Goal: Information Seeking & Learning: Learn about a topic

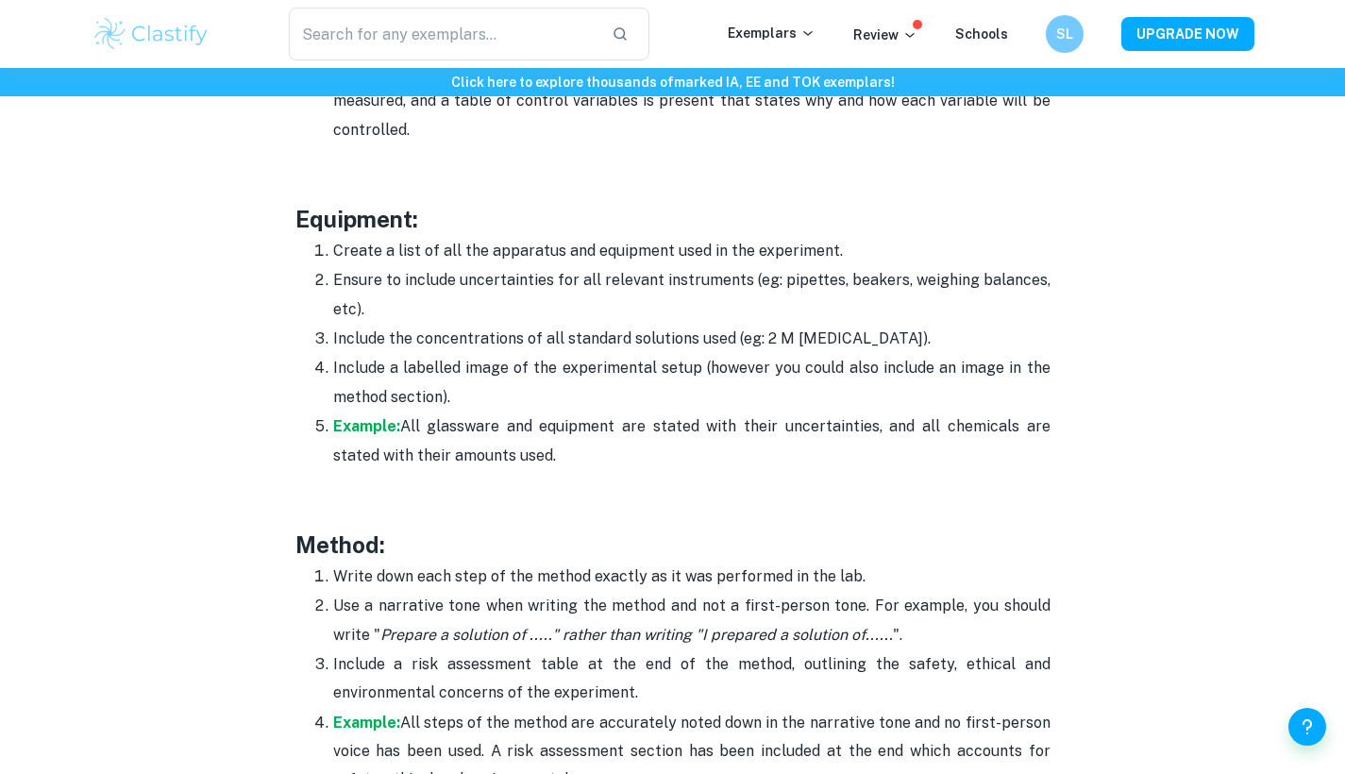
scroll to position [3663, 0]
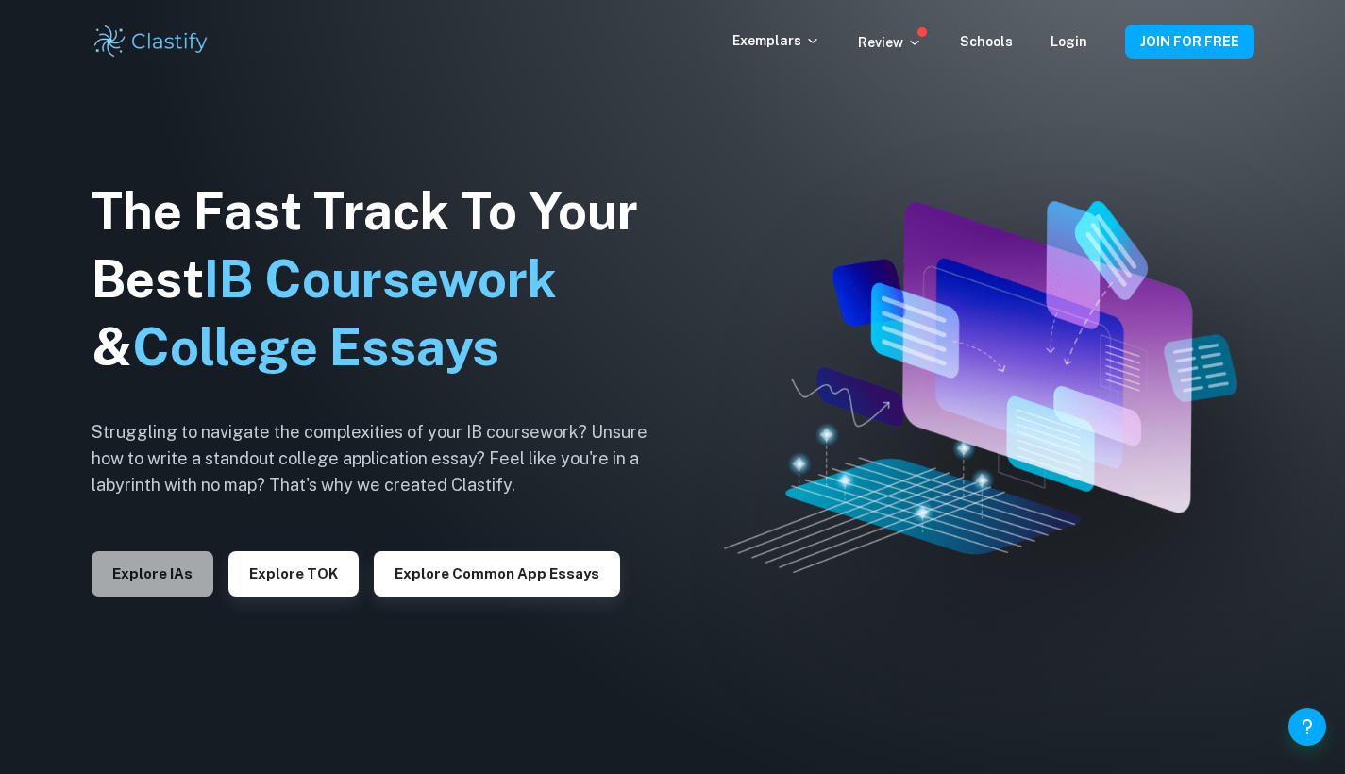
click at [184, 570] on button "Explore IAs" at bounding box center [153, 573] width 122 height 45
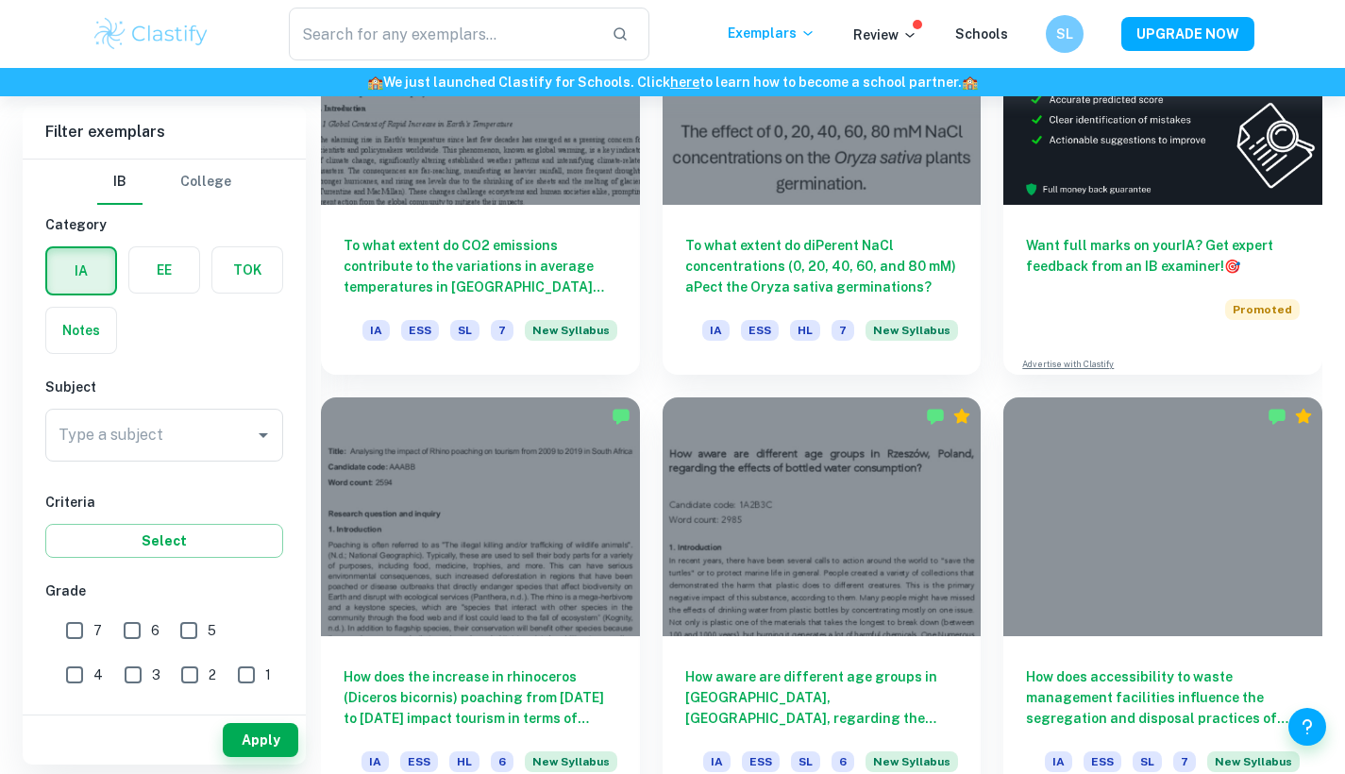
scroll to position [674, 0]
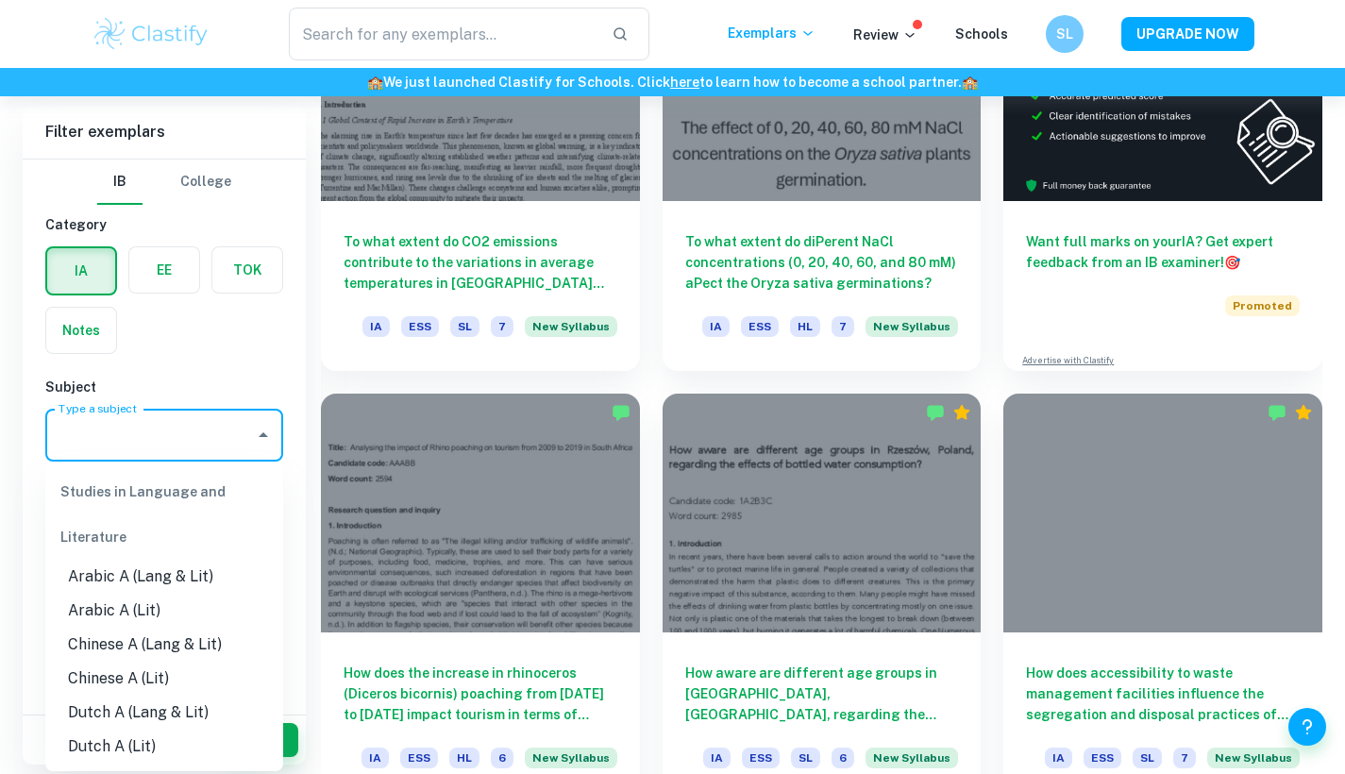
click at [180, 437] on input "Type a subject" at bounding box center [150, 435] width 193 height 36
type input "v"
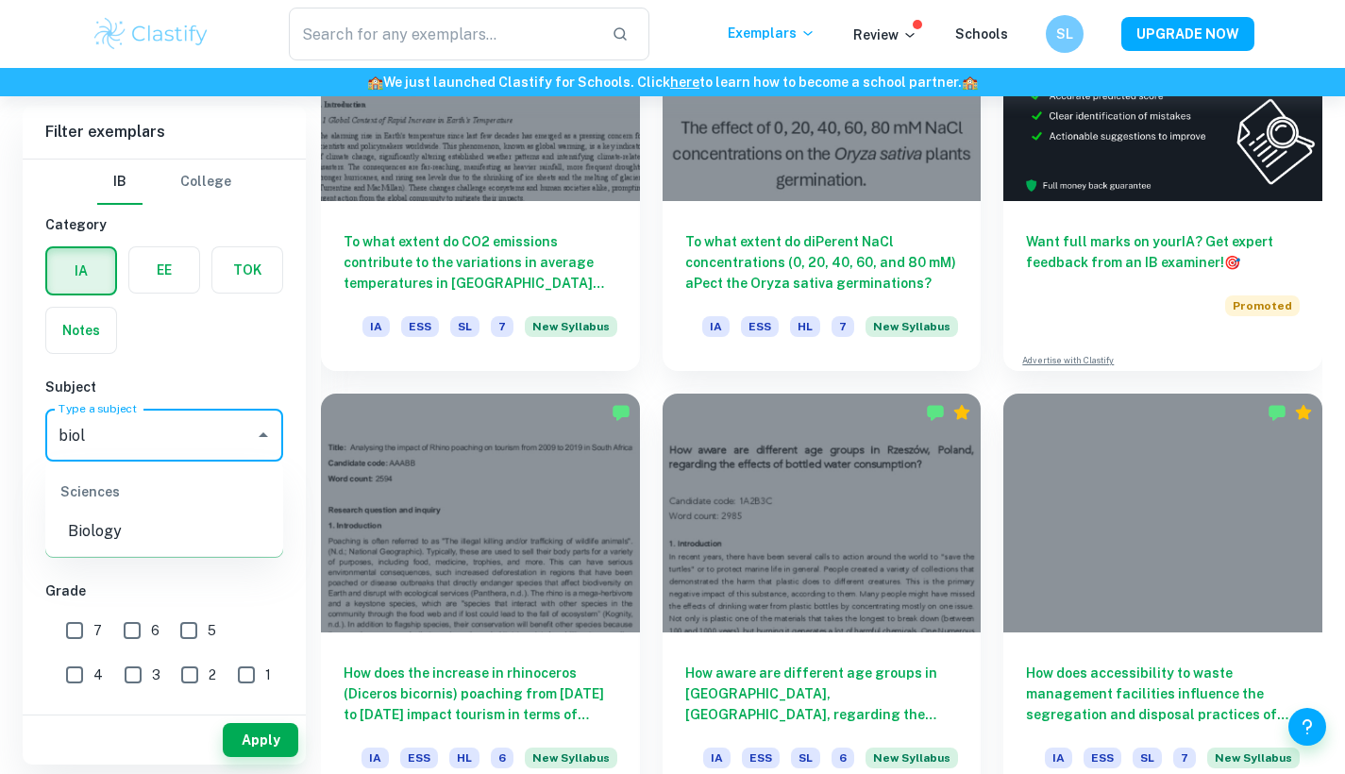
click at [180, 545] on li "Biology" at bounding box center [164, 531] width 238 height 34
type input "Biology"
click at [248, 749] on button "Apply" at bounding box center [261, 740] width 76 height 34
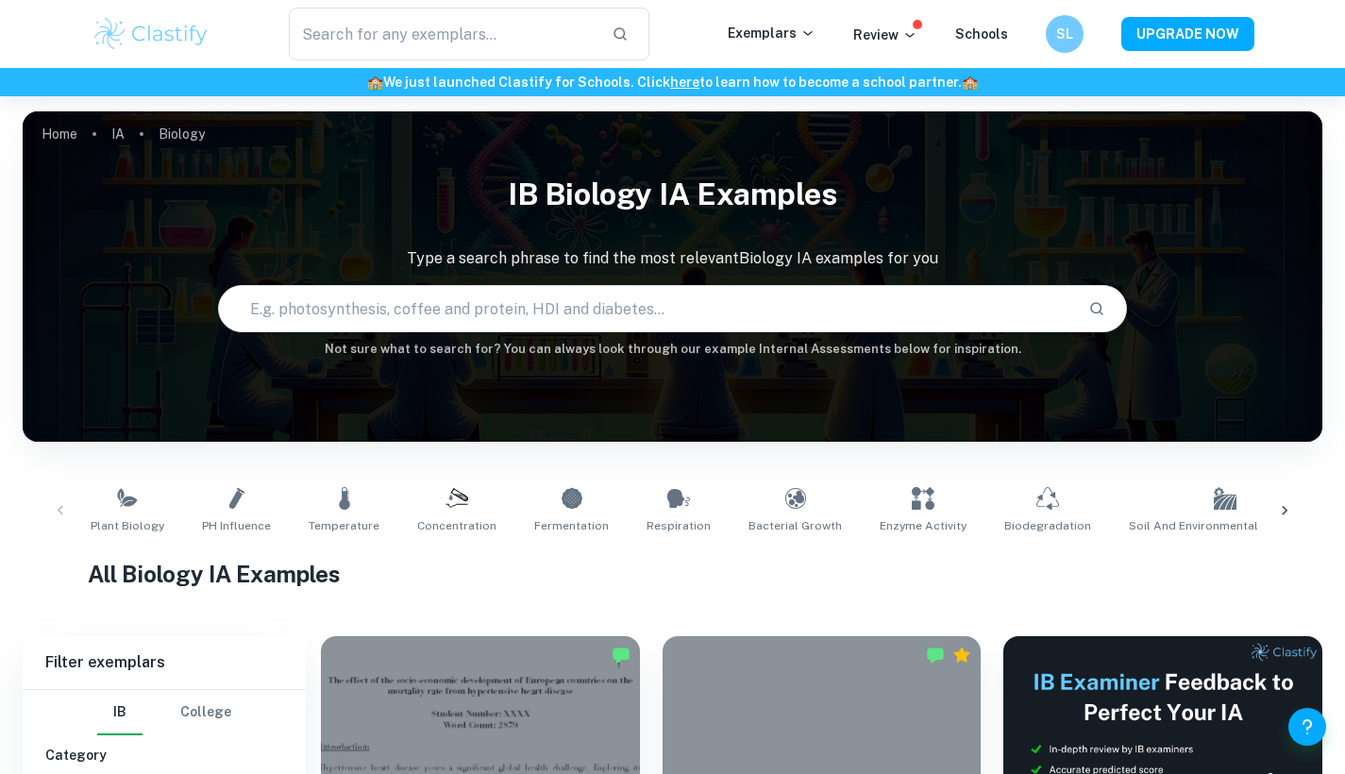
click at [417, 328] on input "text" at bounding box center [646, 308] width 855 height 53
type input "secondary data"
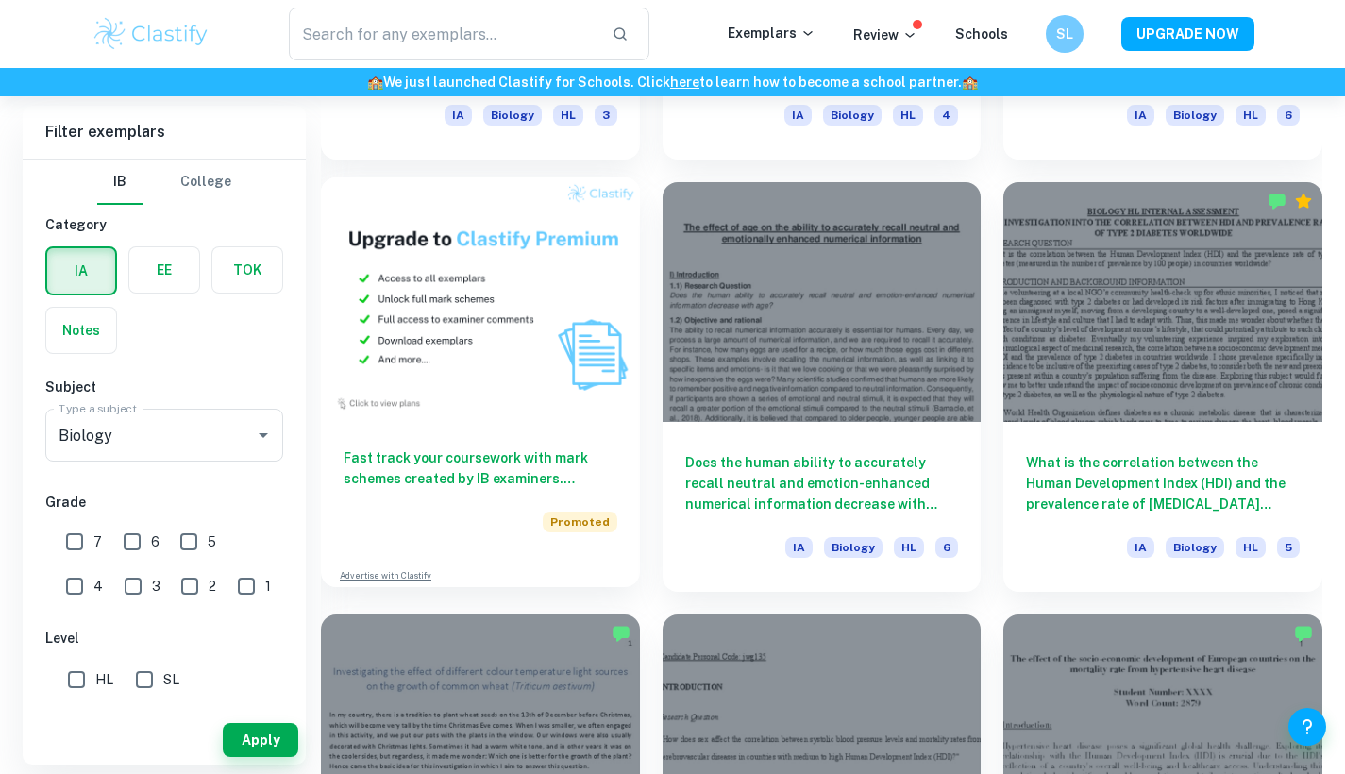
scroll to position [1322, 0]
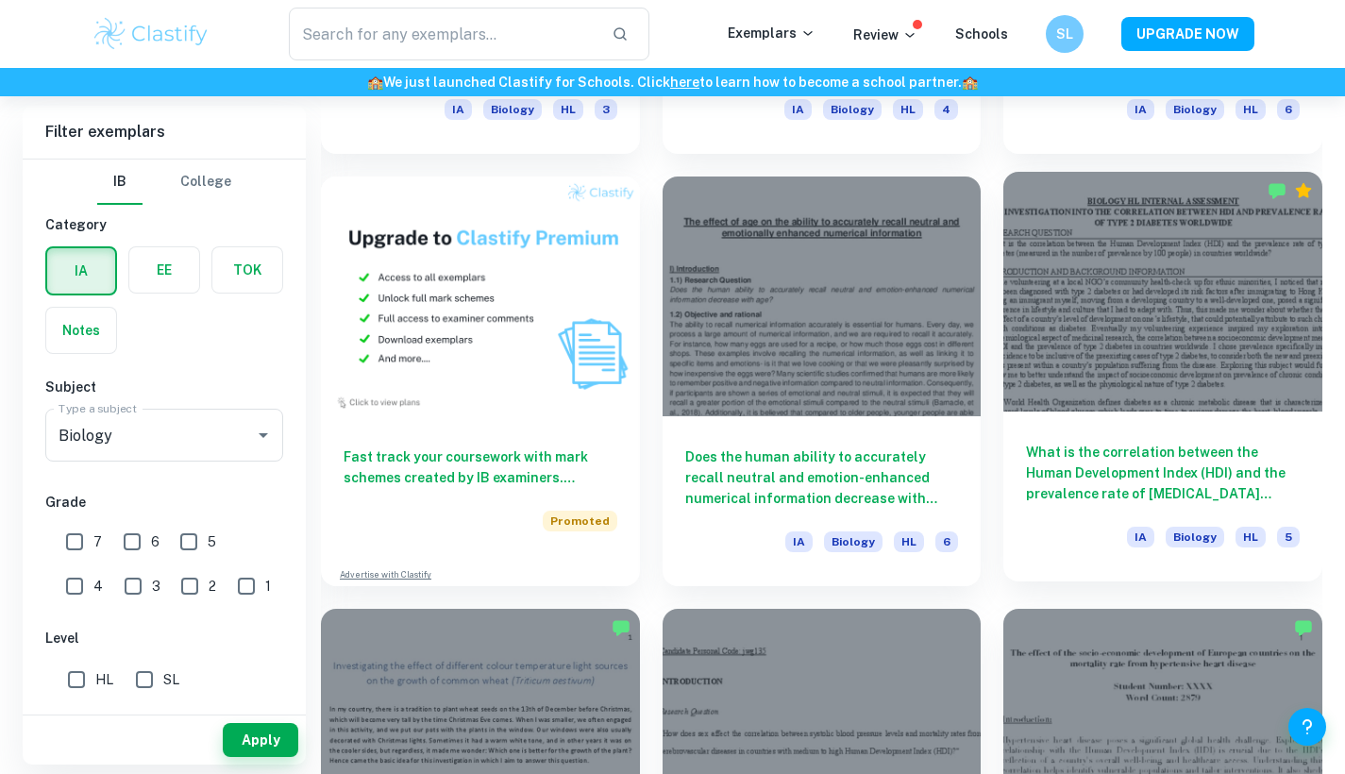
click at [1170, 348] on div at bounding box center [1162, 291] width 319 height 239
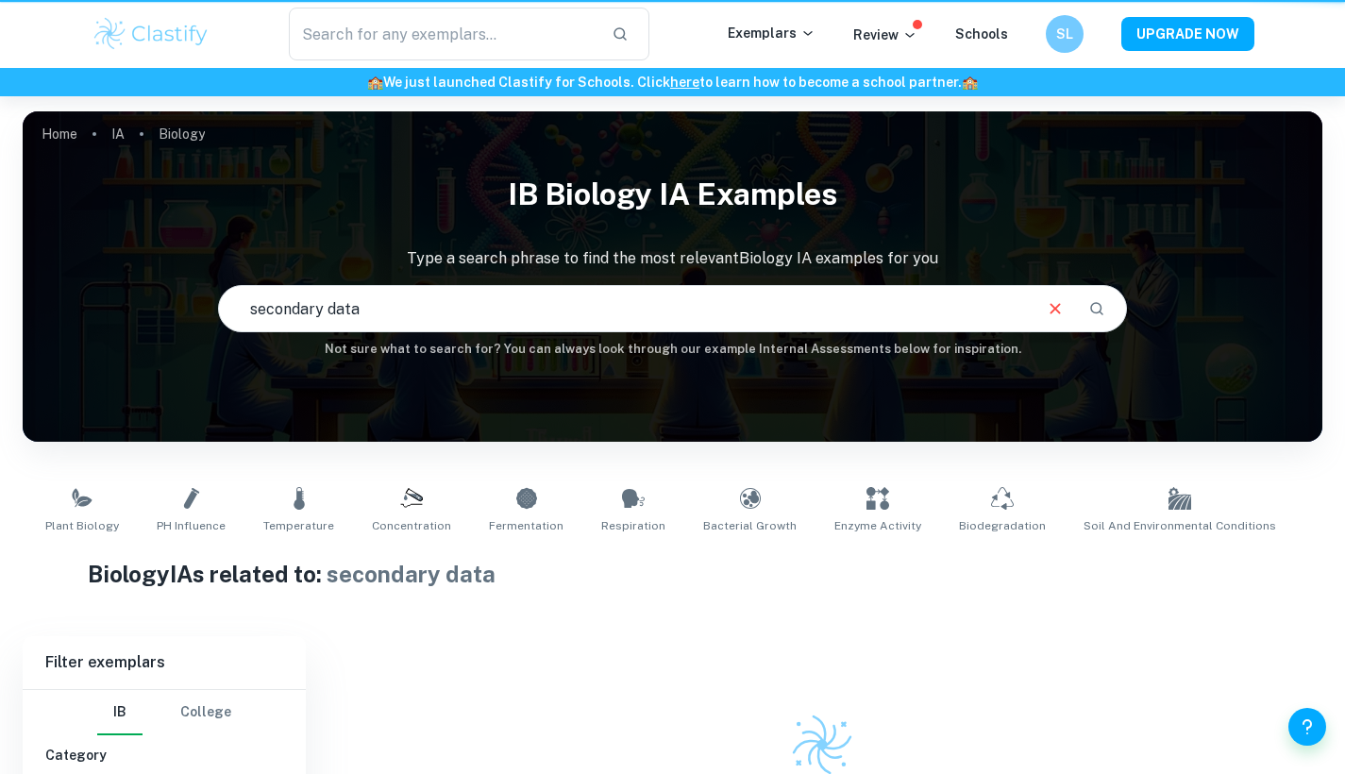
scroll to position [145, 0]
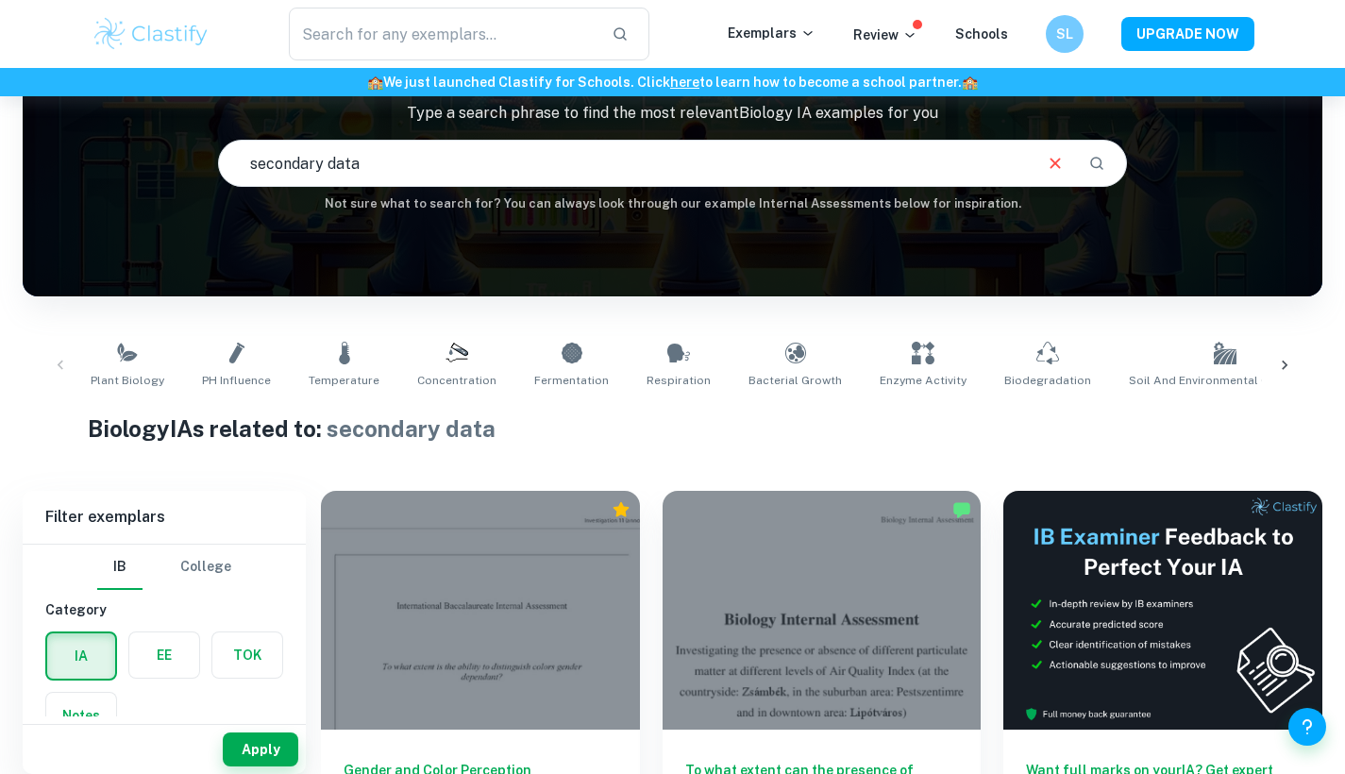
click at [166, 60] on div "​ Exemplars Review Schools SL UPGRADE NOW" at bounding box center [672, 34] width 1345 height 68
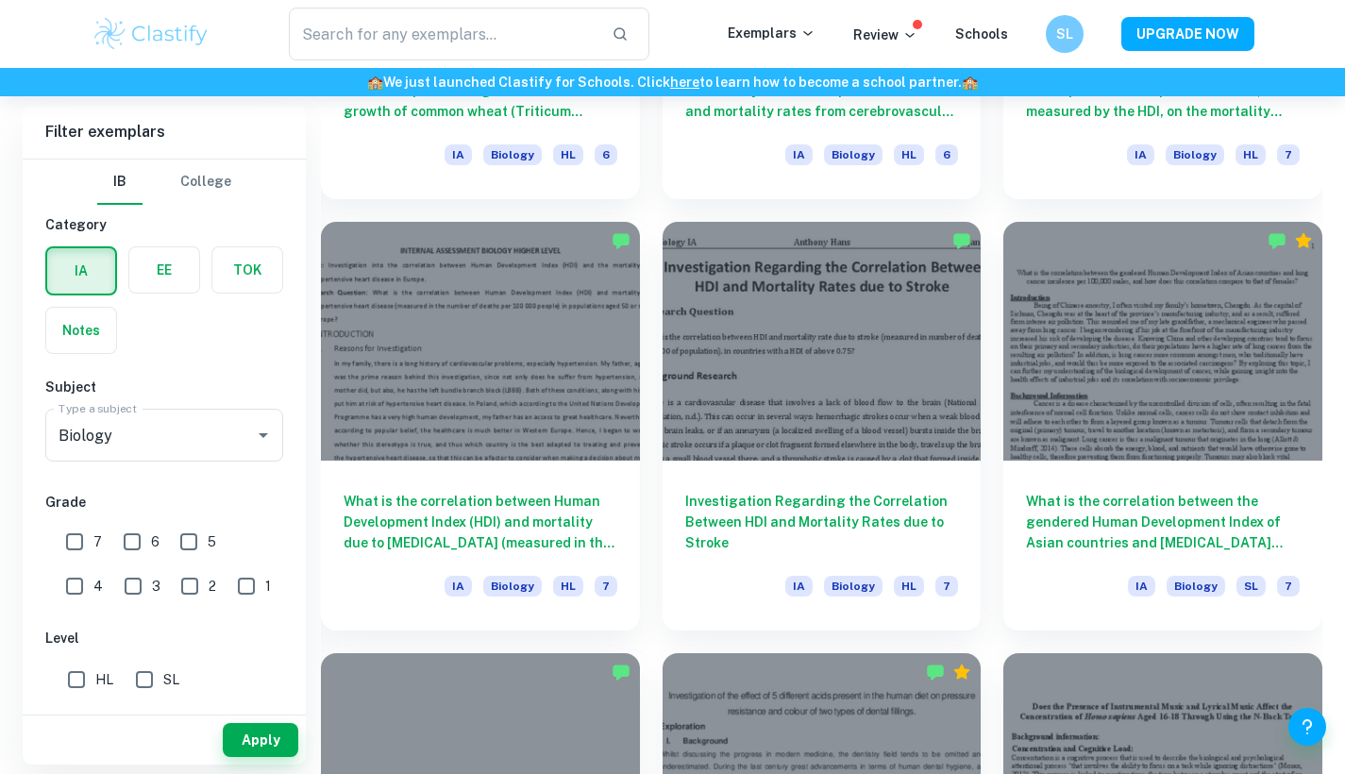
scroll to position [2143, 0]
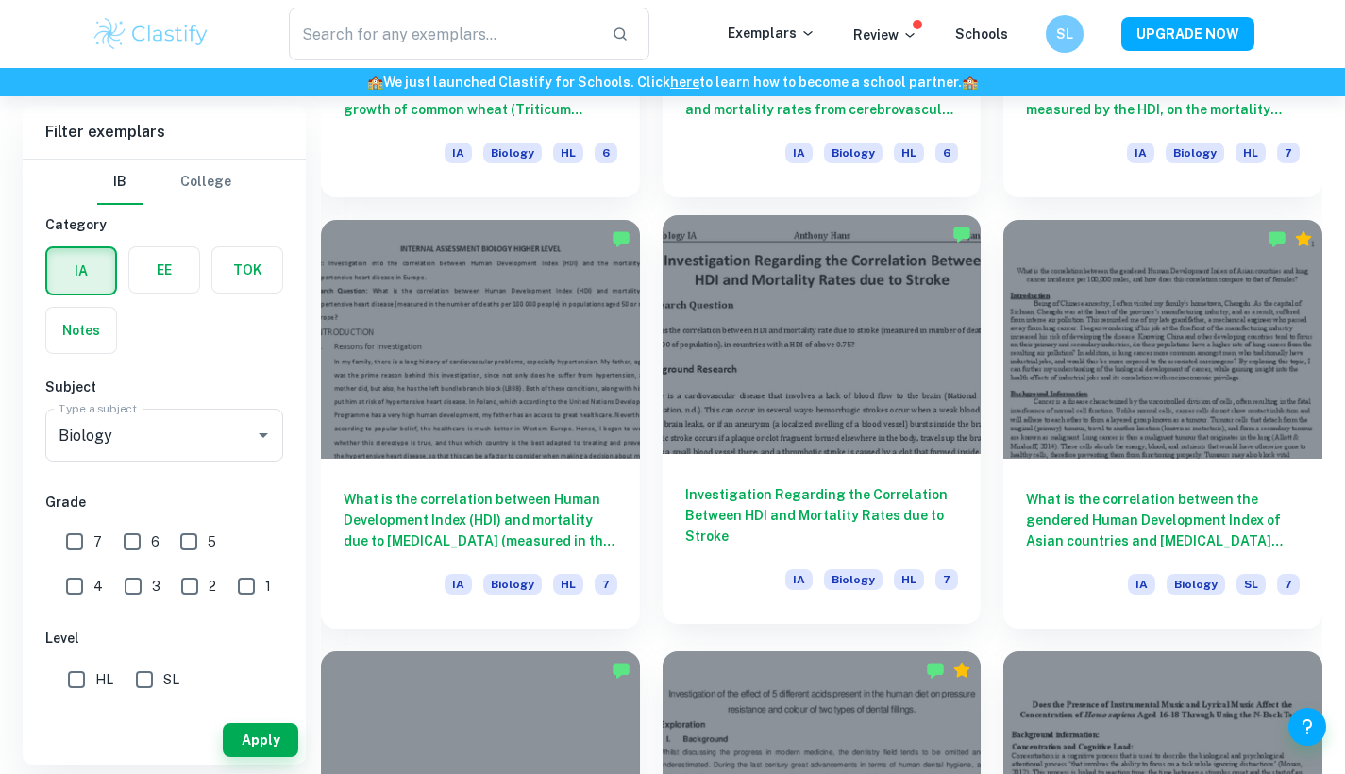
click at [800, 517] on h6 "Investigation Regarding the Correlation Between HDI and Mortality Rates due to …" at bounding box center [822, 515] width 274 height 62
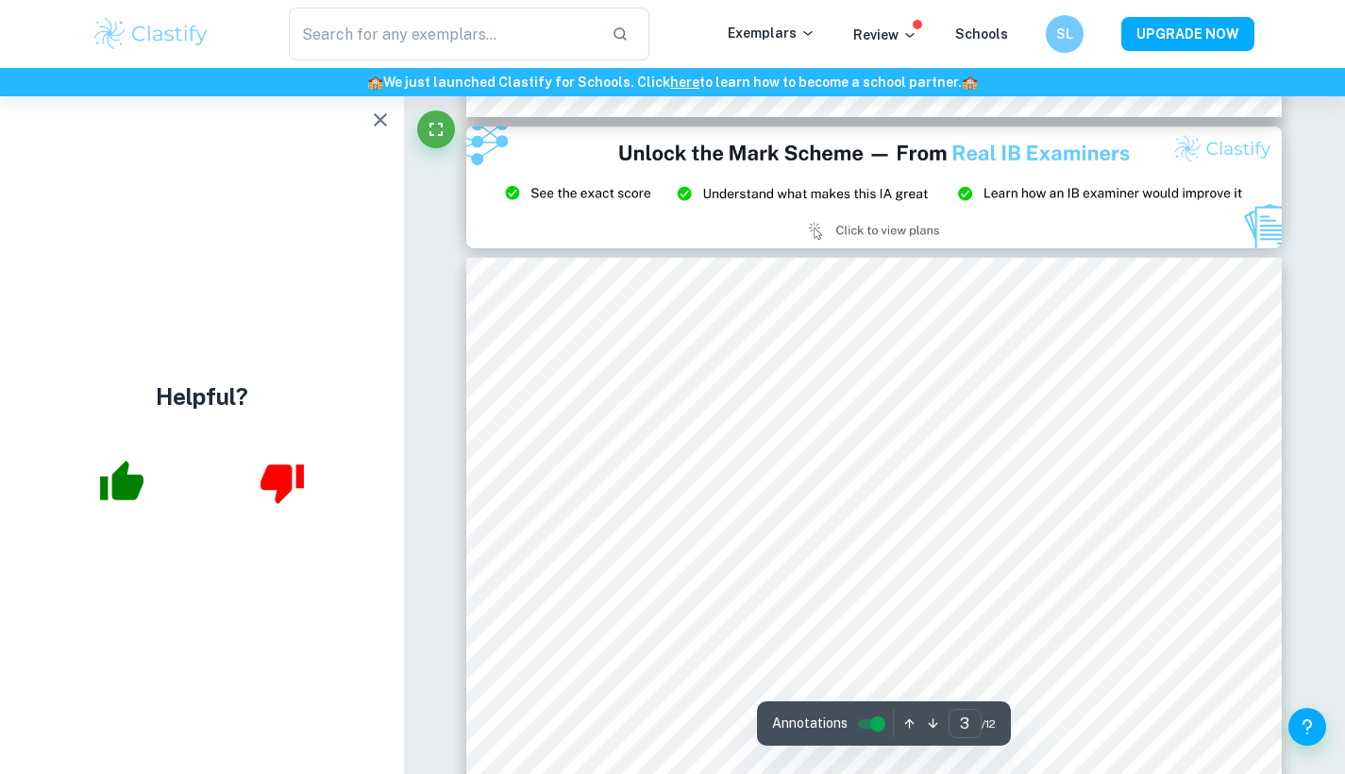
scroll to position [2446, 0]
click at [384, 119] on icon "button" at bounding box center [380, 120] width 23 height 23
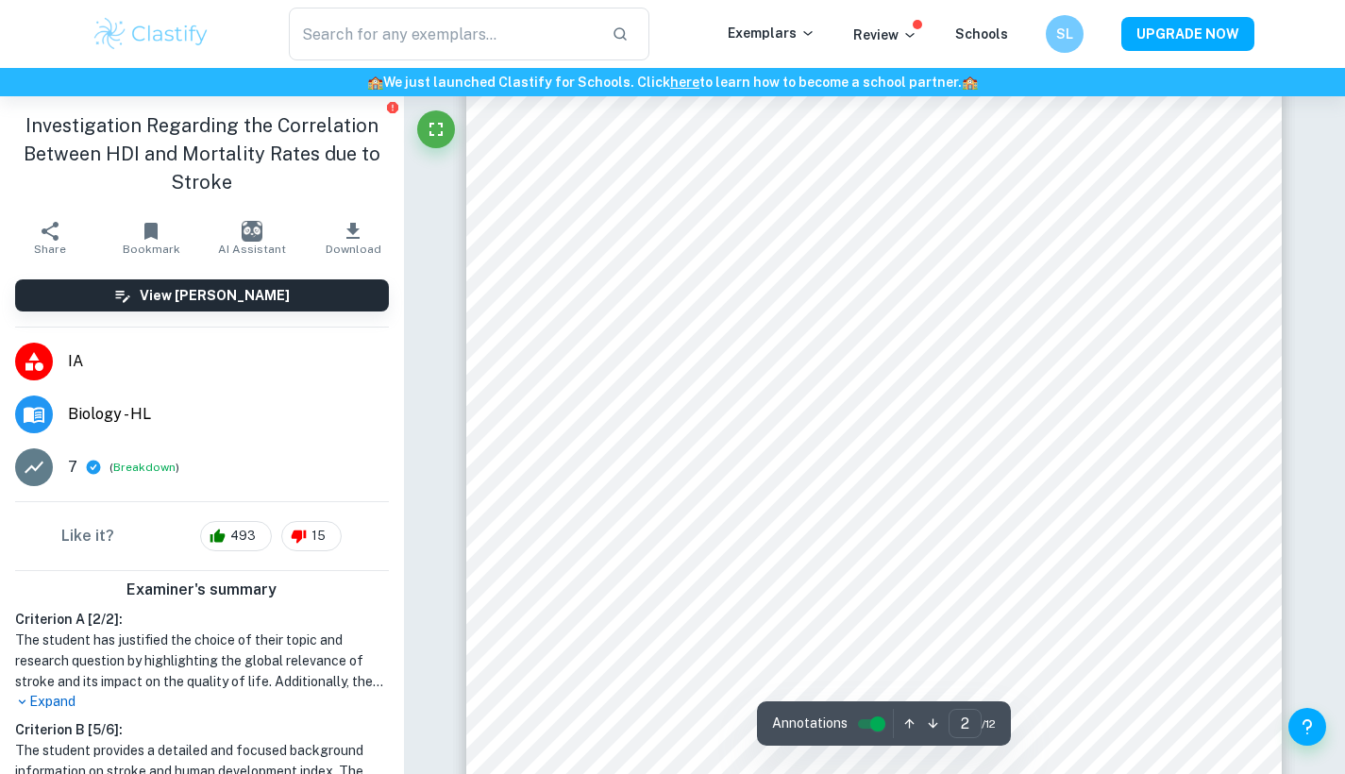
scroll to position [1700, 0]
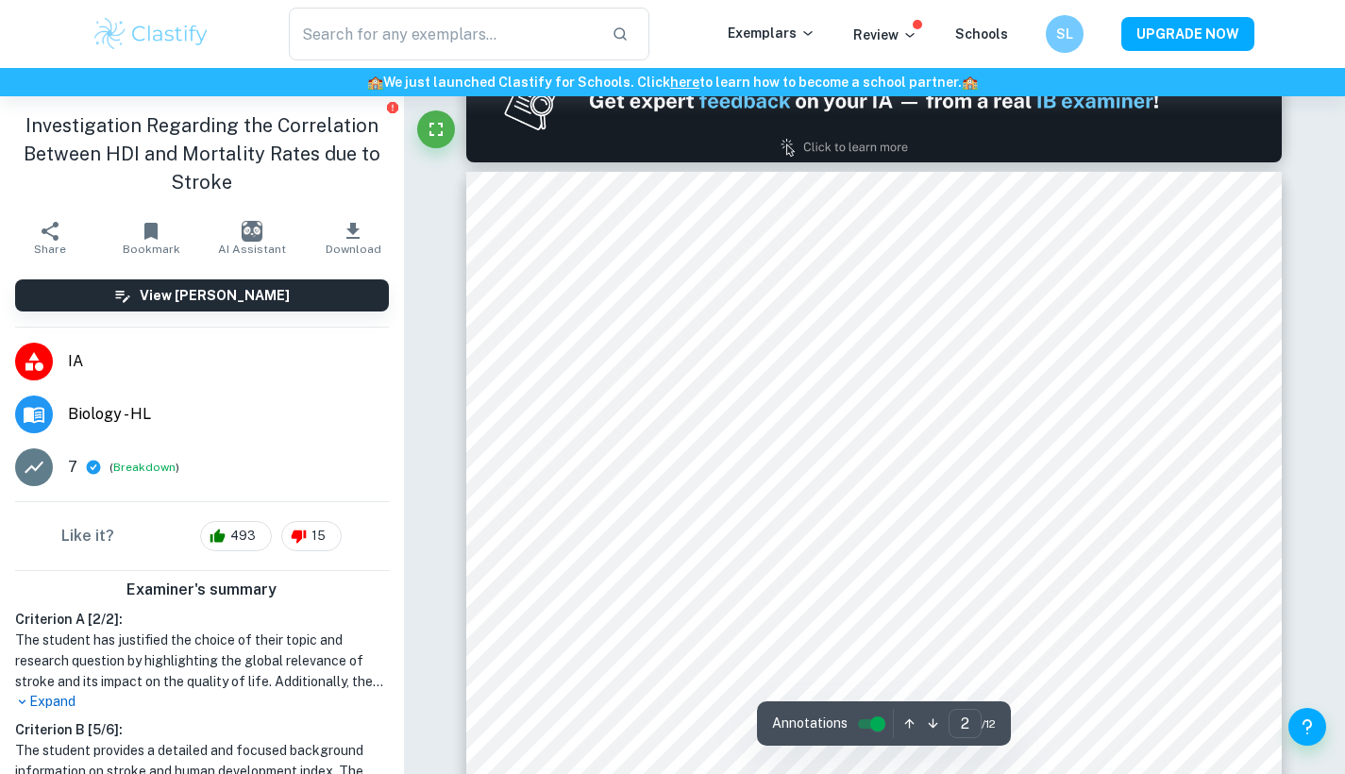
type input "1"
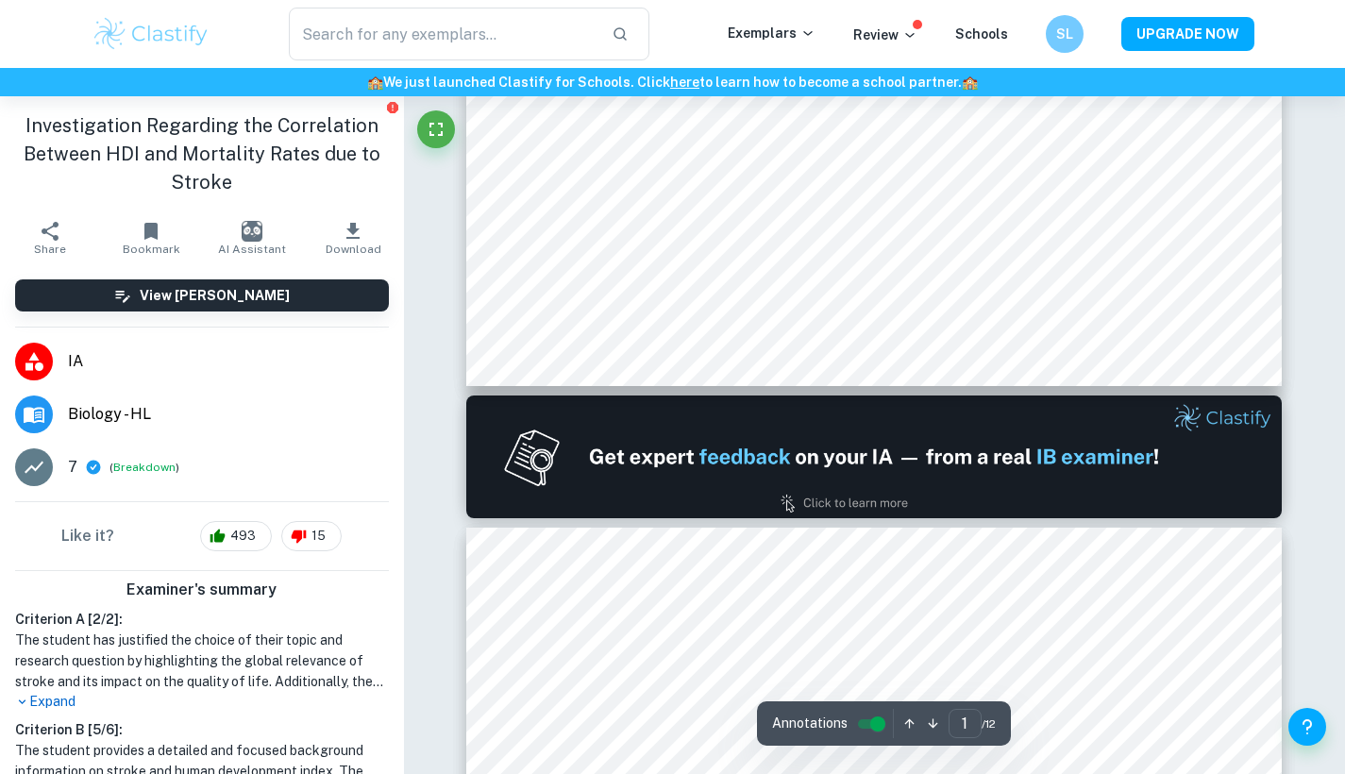
scroll to position [879, 0]
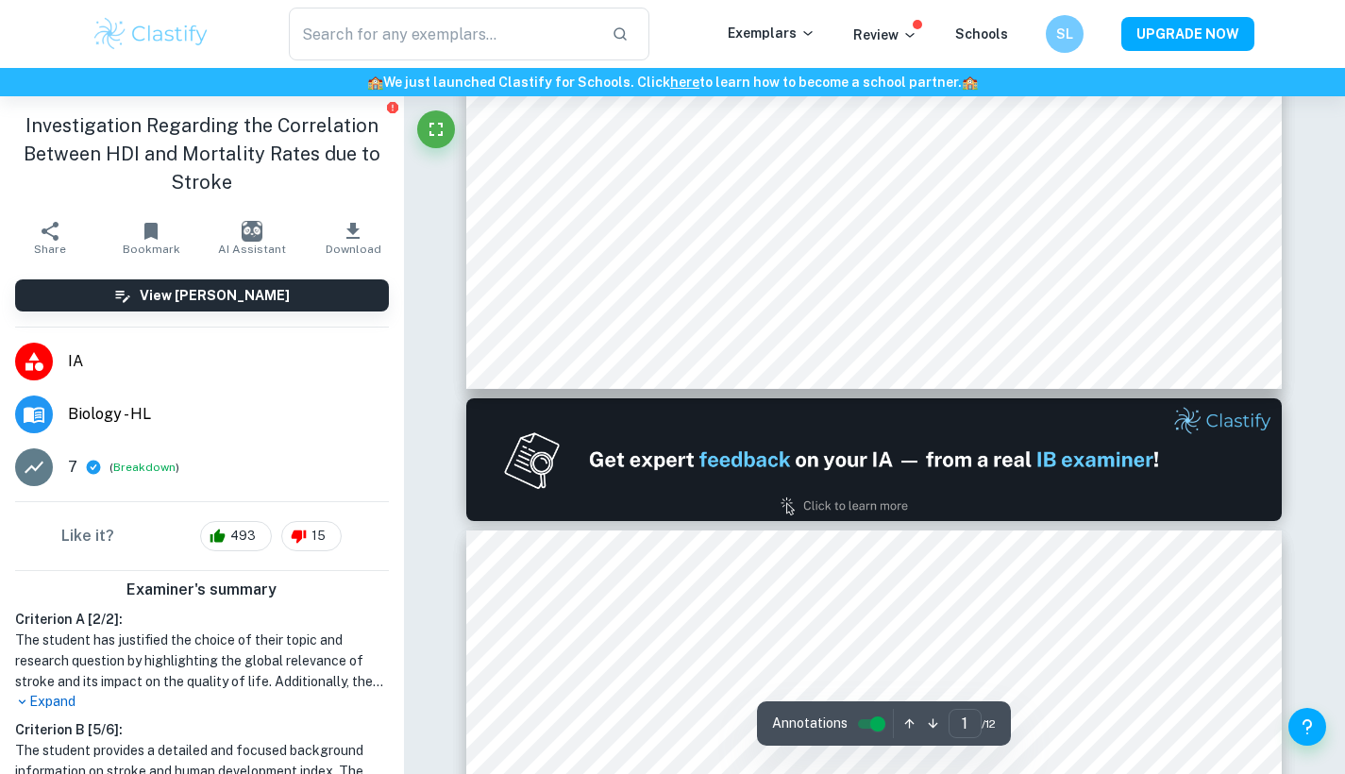
click at [1032, 431] on img at bounding box center [874, 459] width 816 height 123
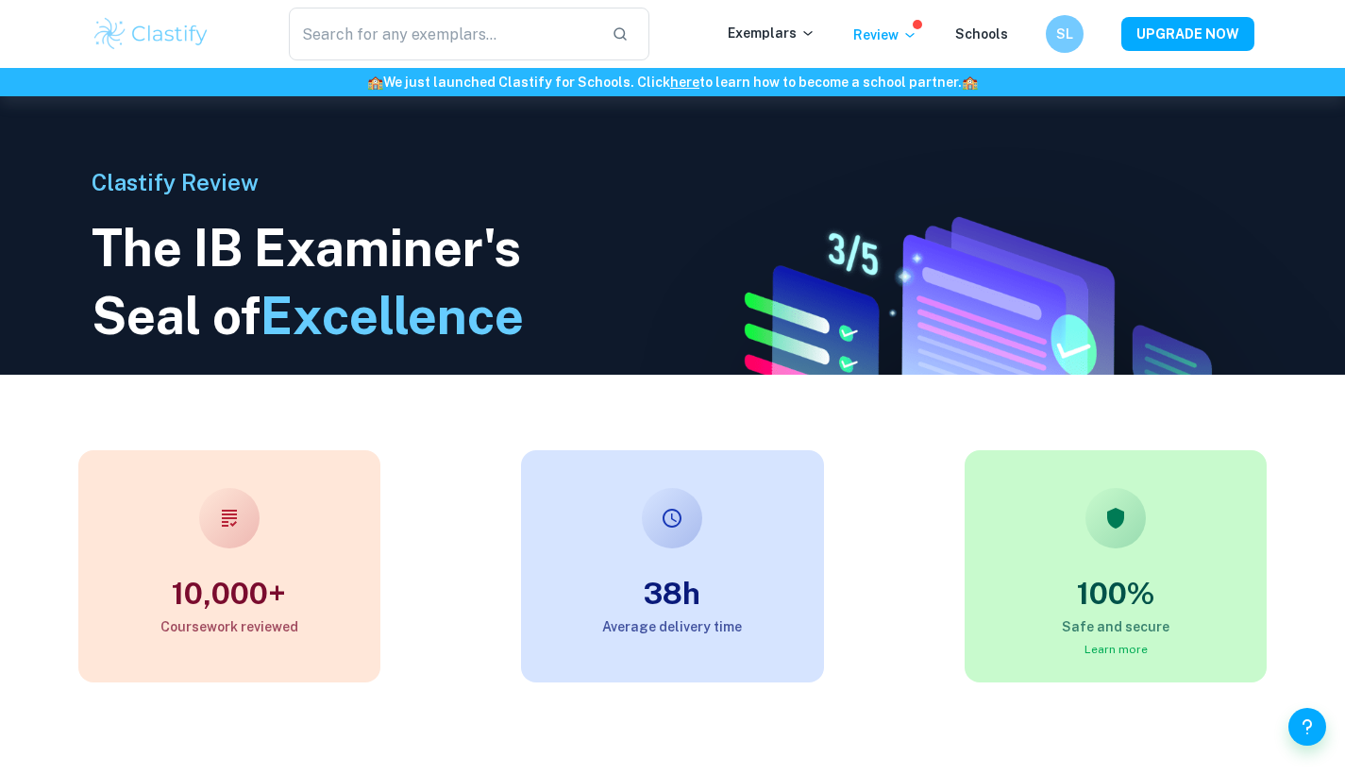
scroll to position [713, 0]
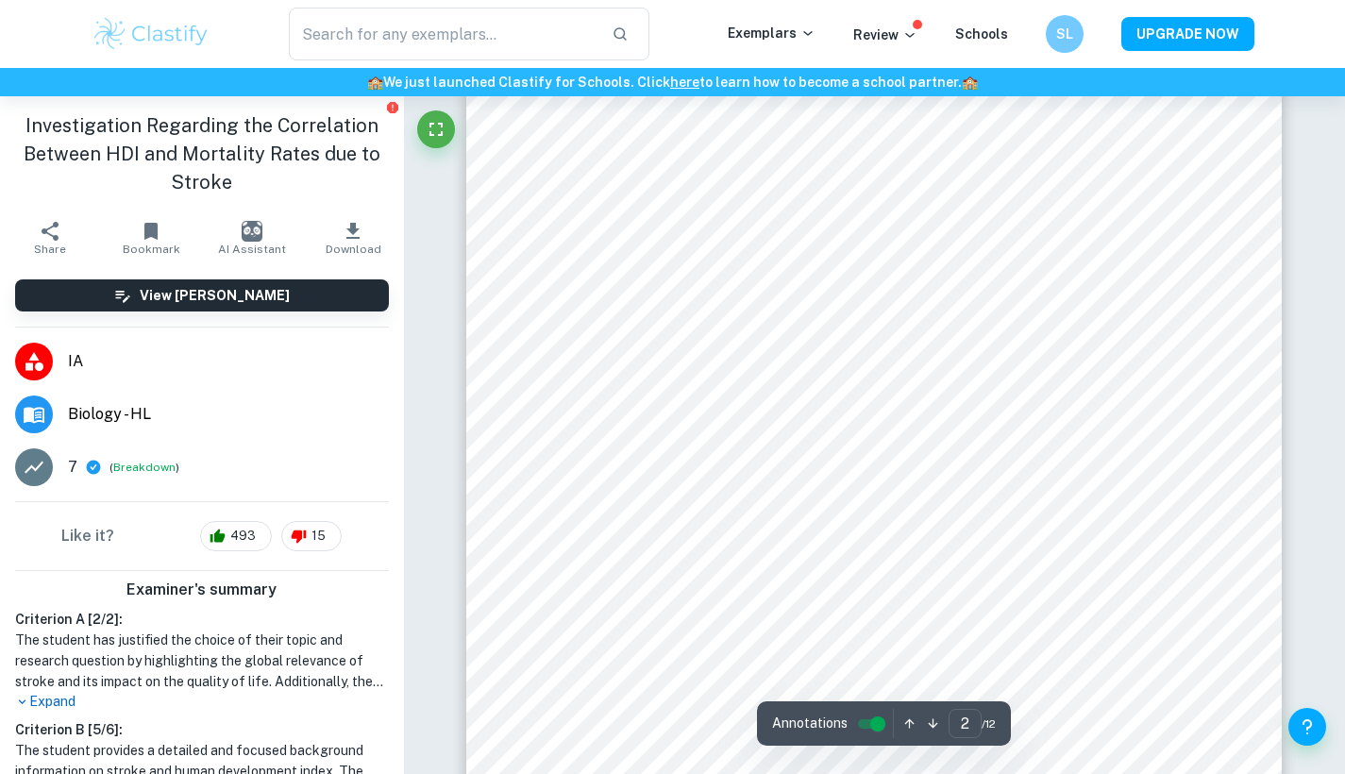
scroll to position [1441, 0]
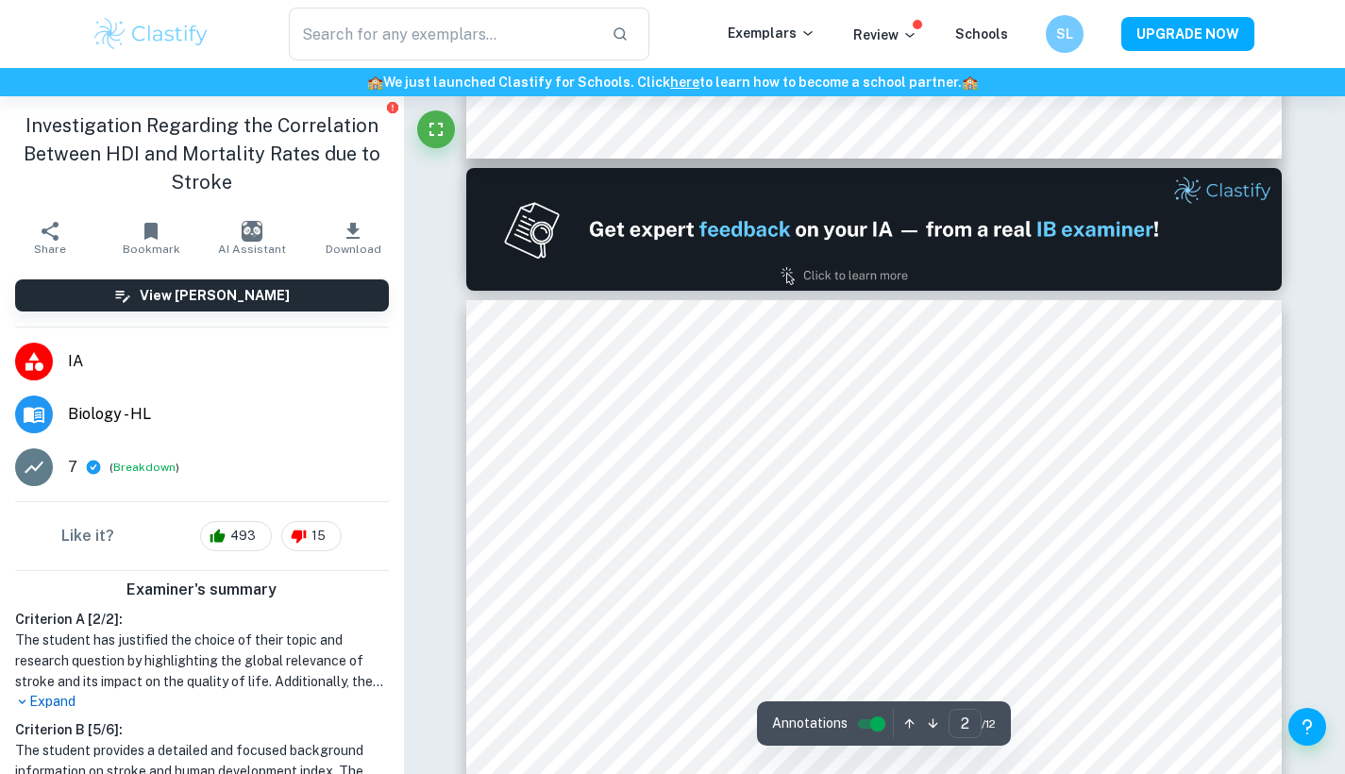
type input "1"
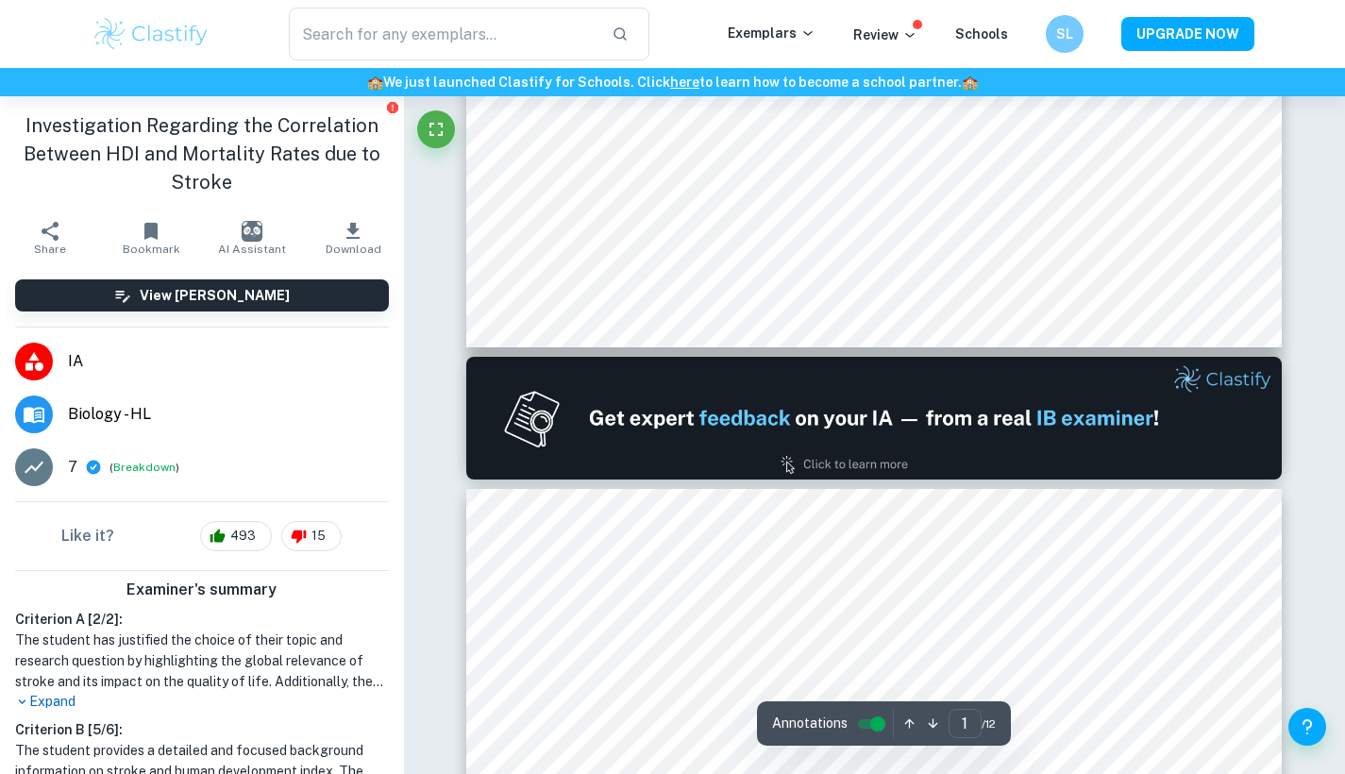
scroll to position [113, 0]
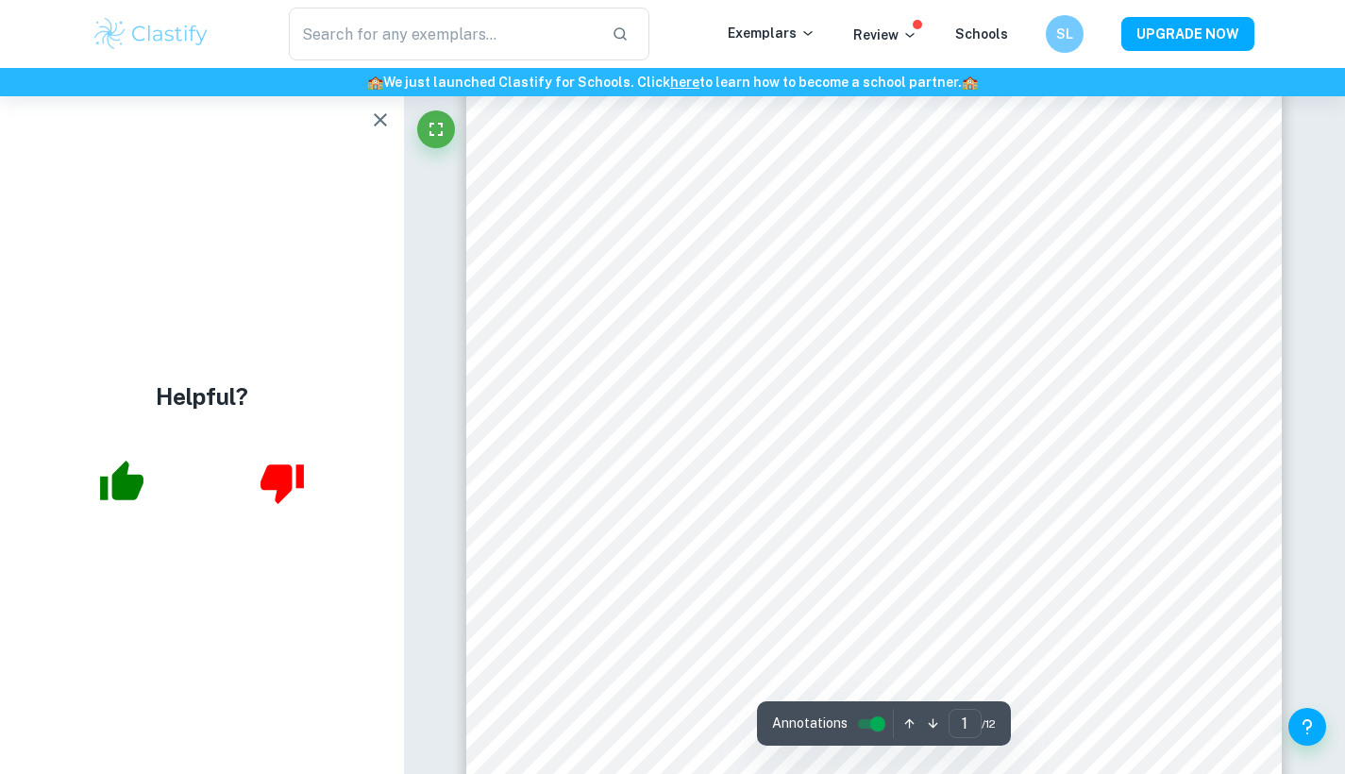
click at [376, 112] on icon "button" at bounding box center [380, 120] width 23 height 23
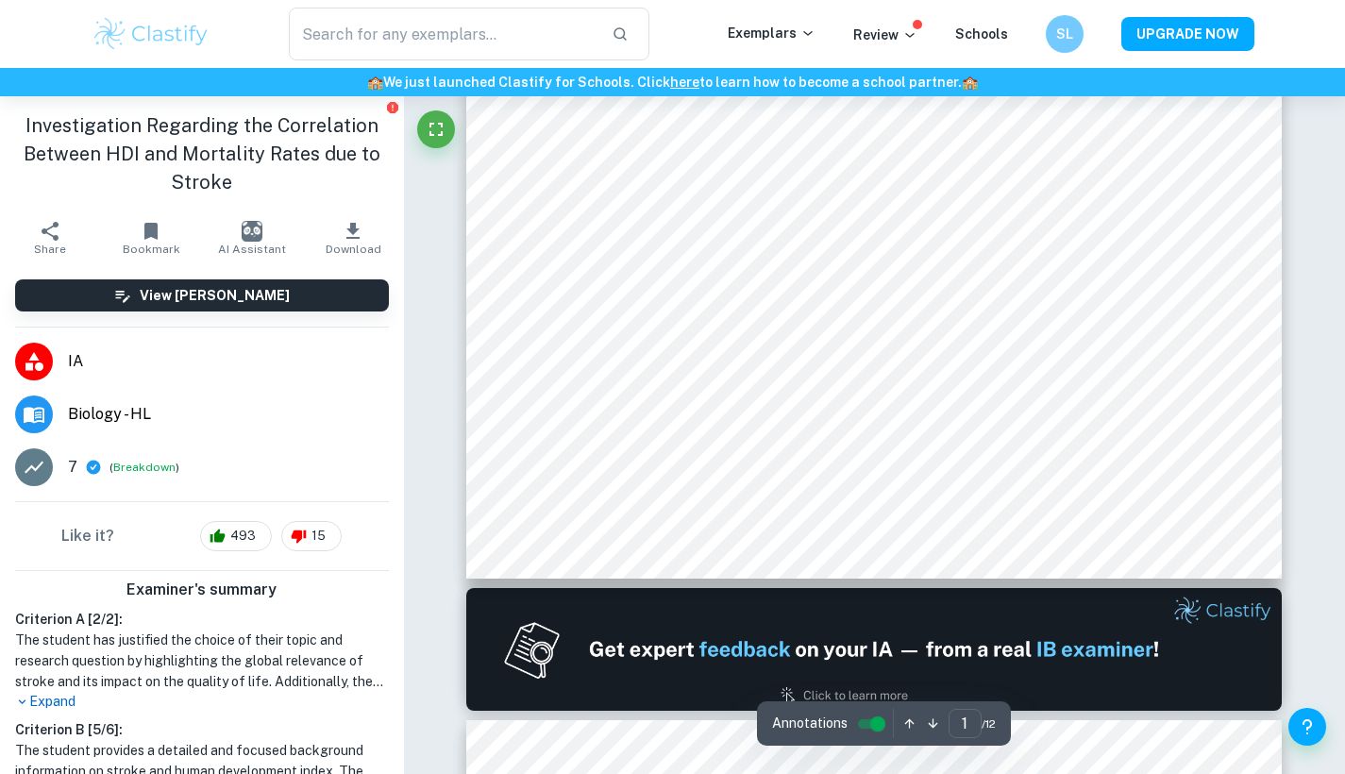
scroll to position [697, 0]
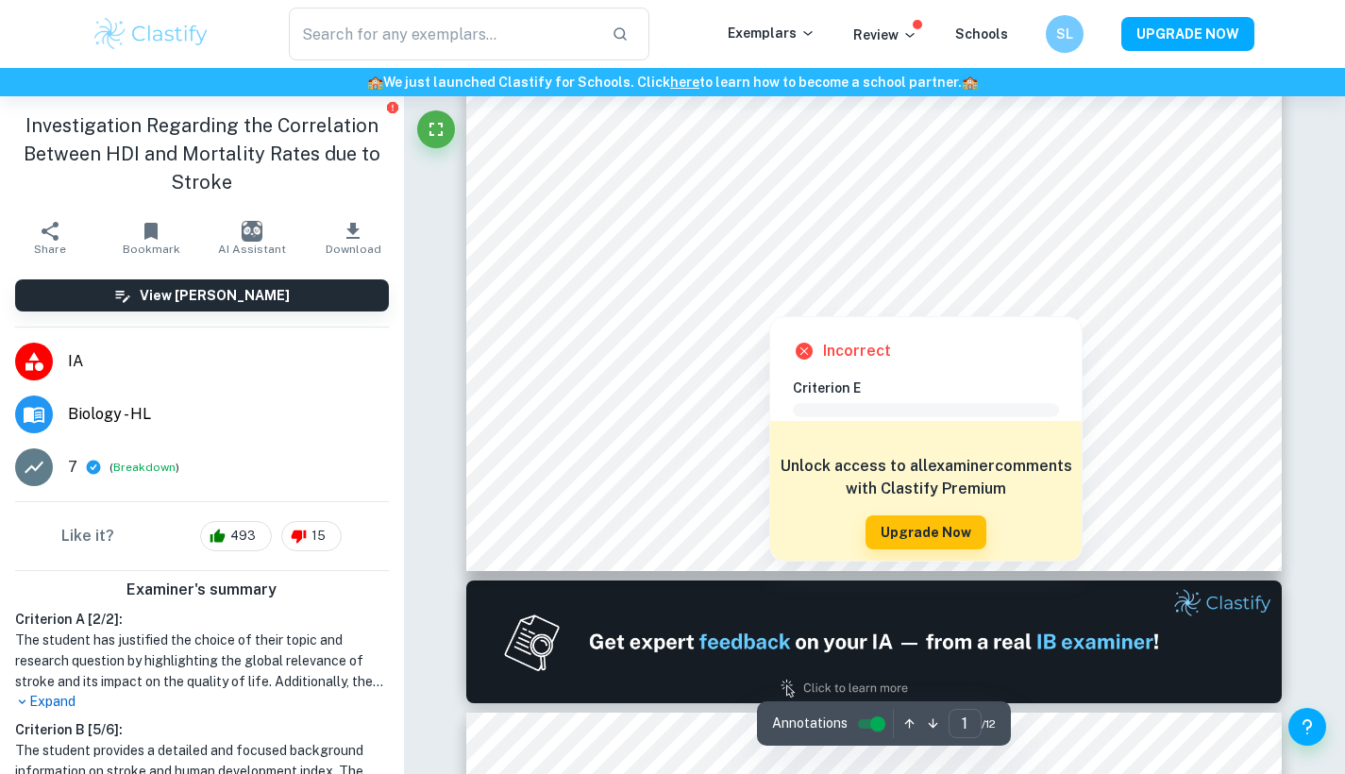
click at [943, 302] on div at bounding box center [769, 302] width 507 height 19
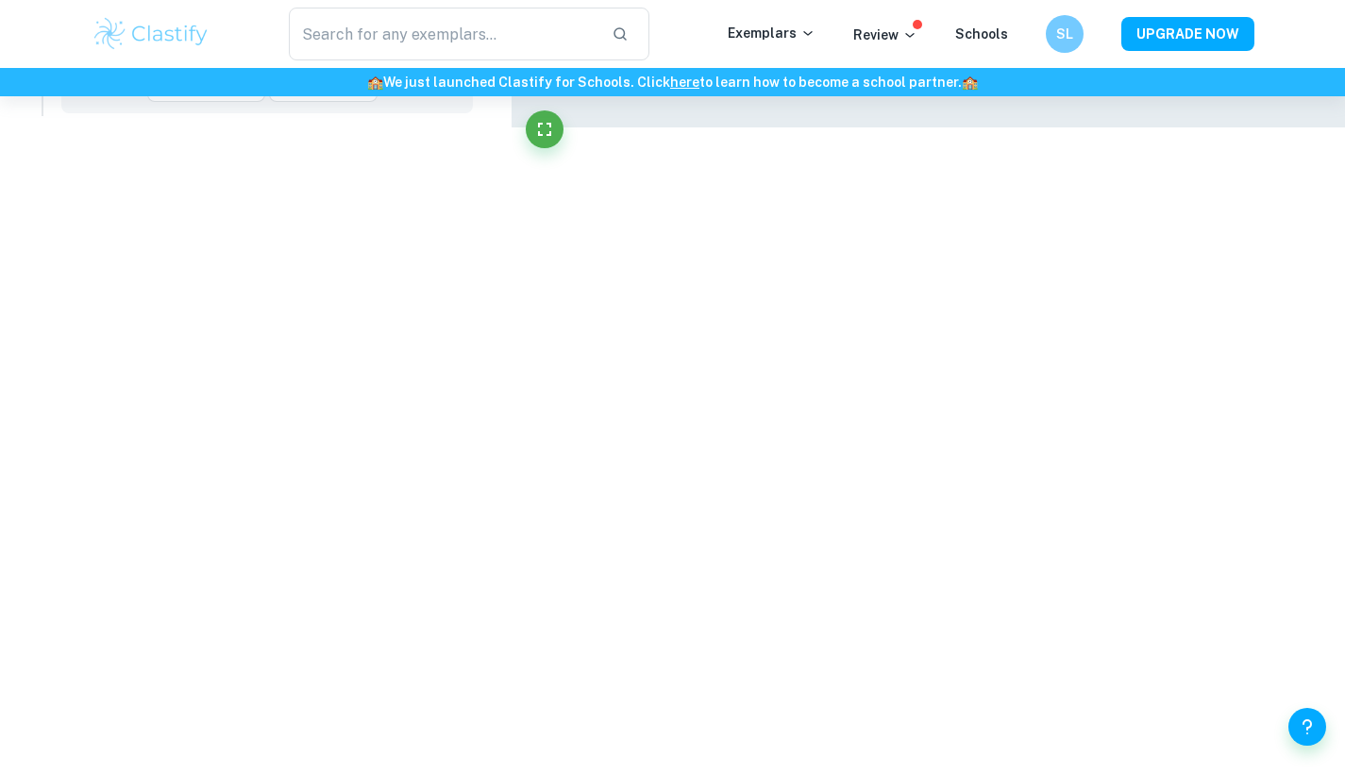
scroll to position [1136, 0]
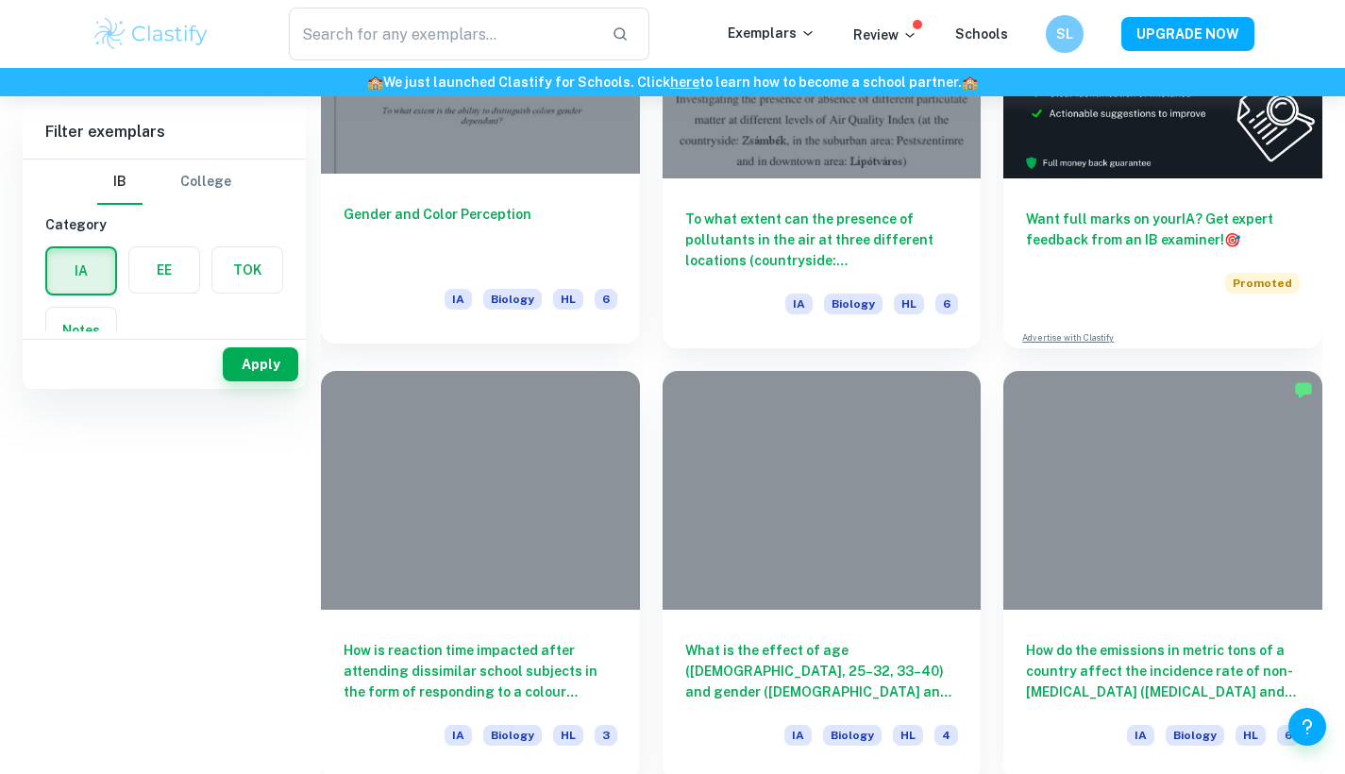
scroll to position [145, 0]
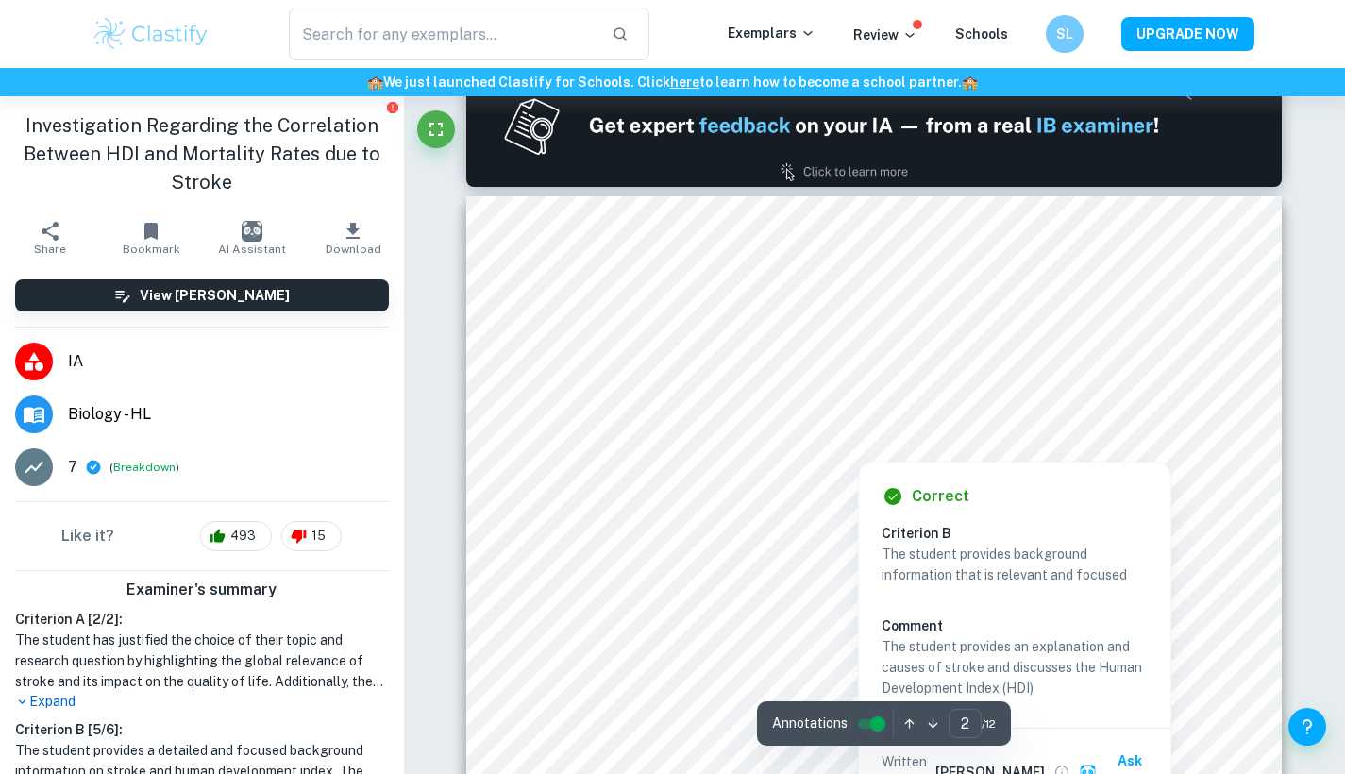
scroll to position [1238, 0]
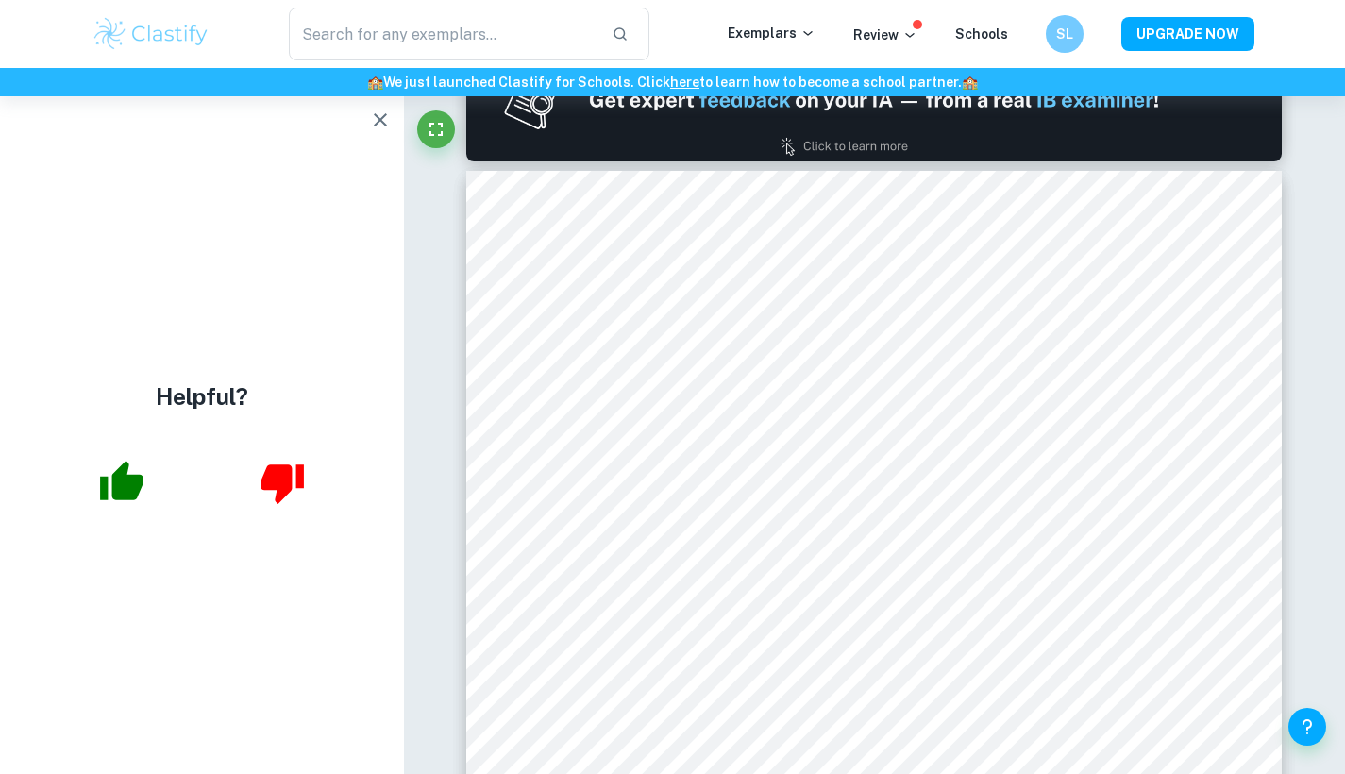
click at [387, 120] on icon "button" at bounding box center [380, 120] width 23 height 23
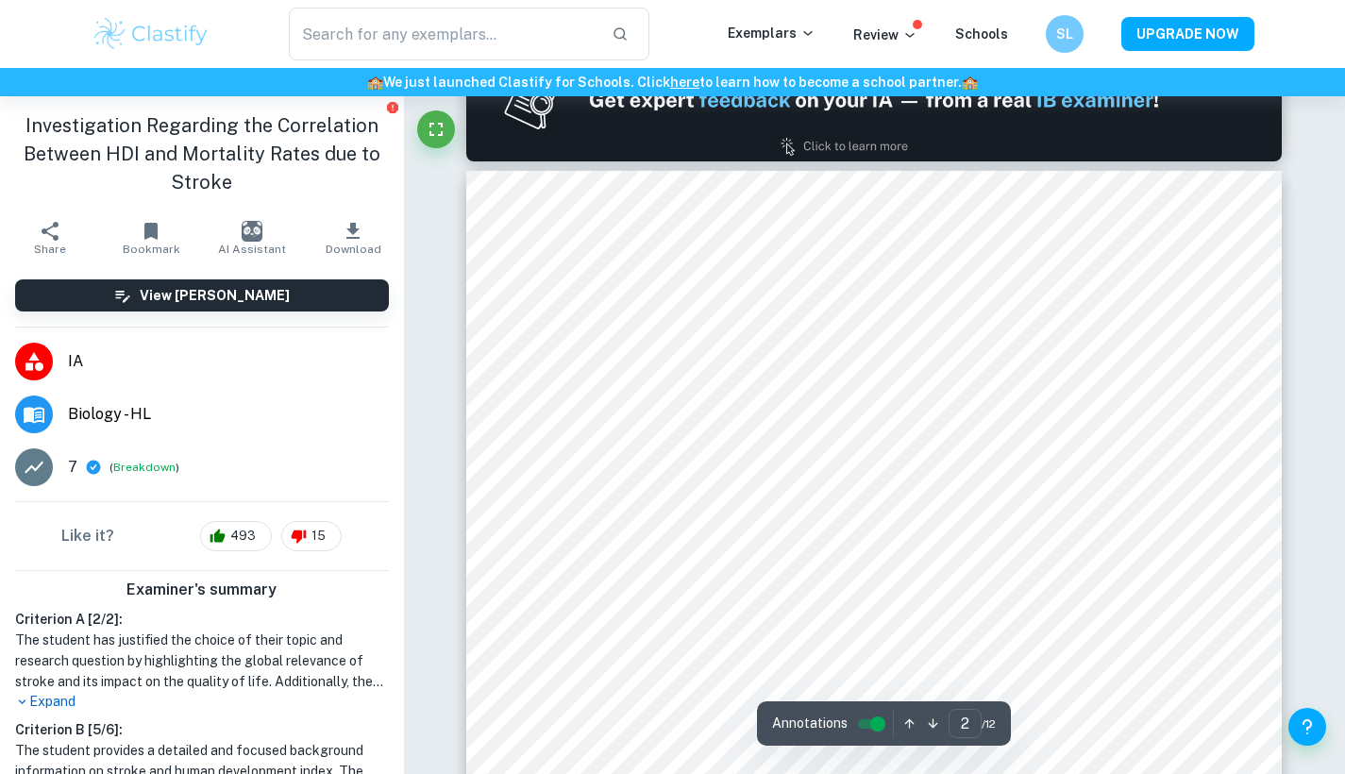
type input "1"
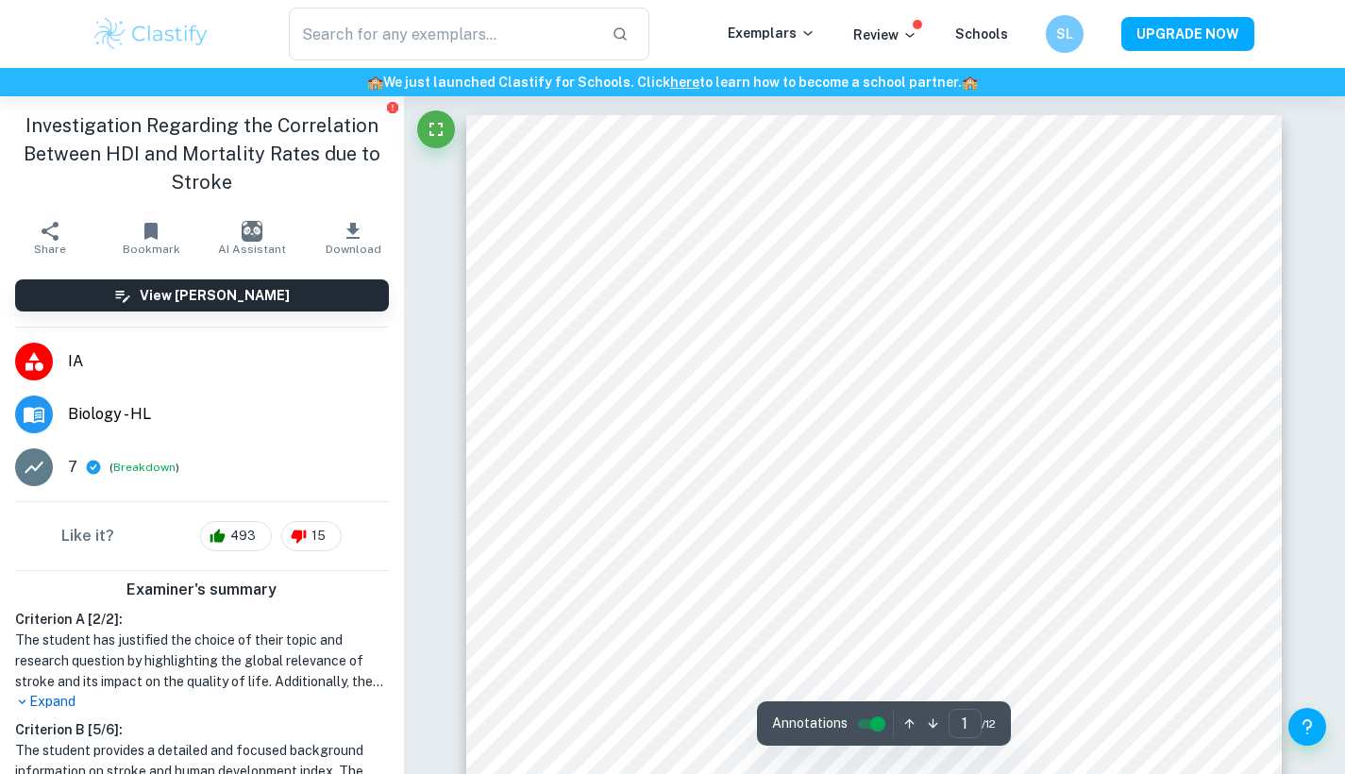
scroll to position [0, 0]
